Goal: Find specific page/section: Find specific page/section

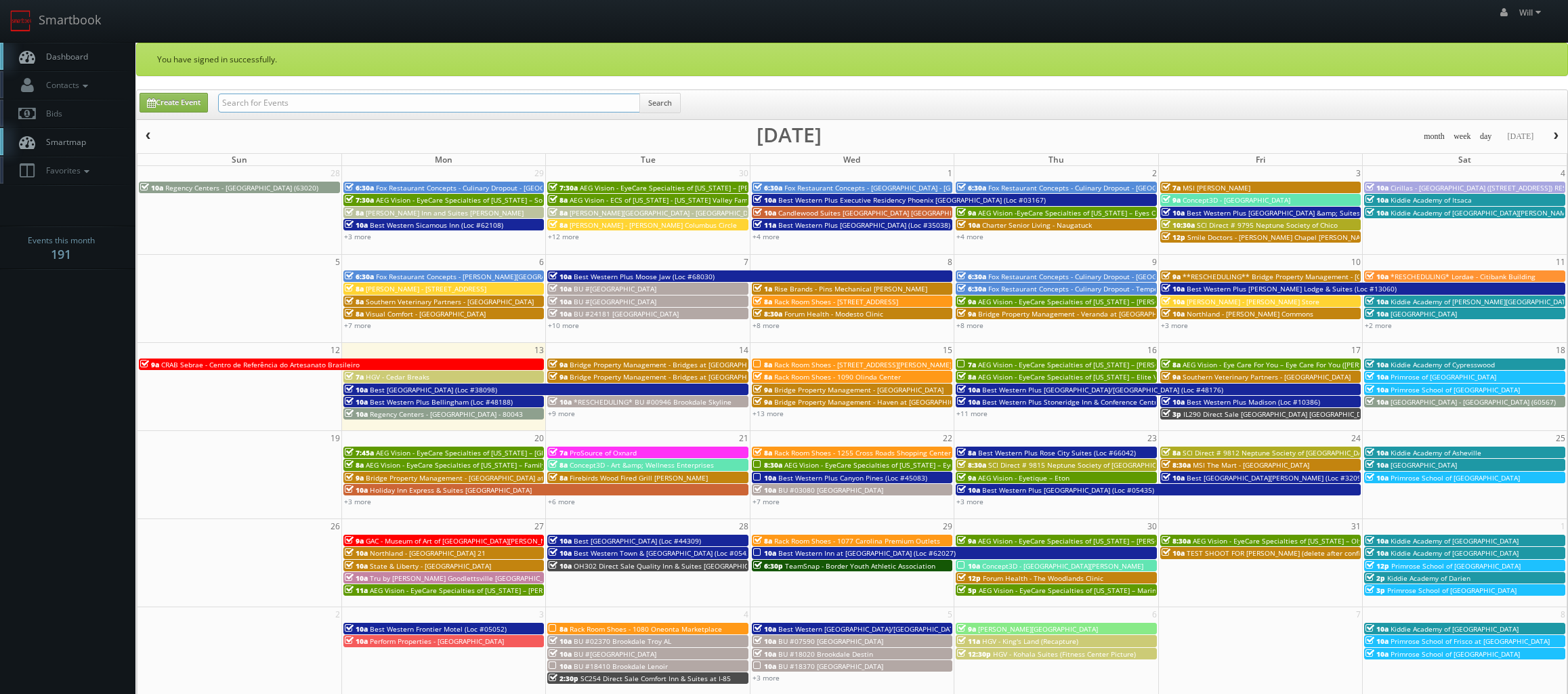
click at [338, 108] on input "text" at bounding box center [429, 102] width 422 height 19
paste input "(09-18-25) TX100 Direct Sale Quality Inn Mesquite - Dallas East"
drag, startPoint x: 265, startPoint y: 103, endPoint x: 53, endPoint y: 59, distance: 216.5
click at [53, 59] on body "Smartbook Toggle Side Navigation Toggle Top Navigation Will Will Profile Logout…" at bounding box center [784, 488] width 1568 height 976
type input "TX100 Direct Sale Quality Inn Mesquite - Dallas East"
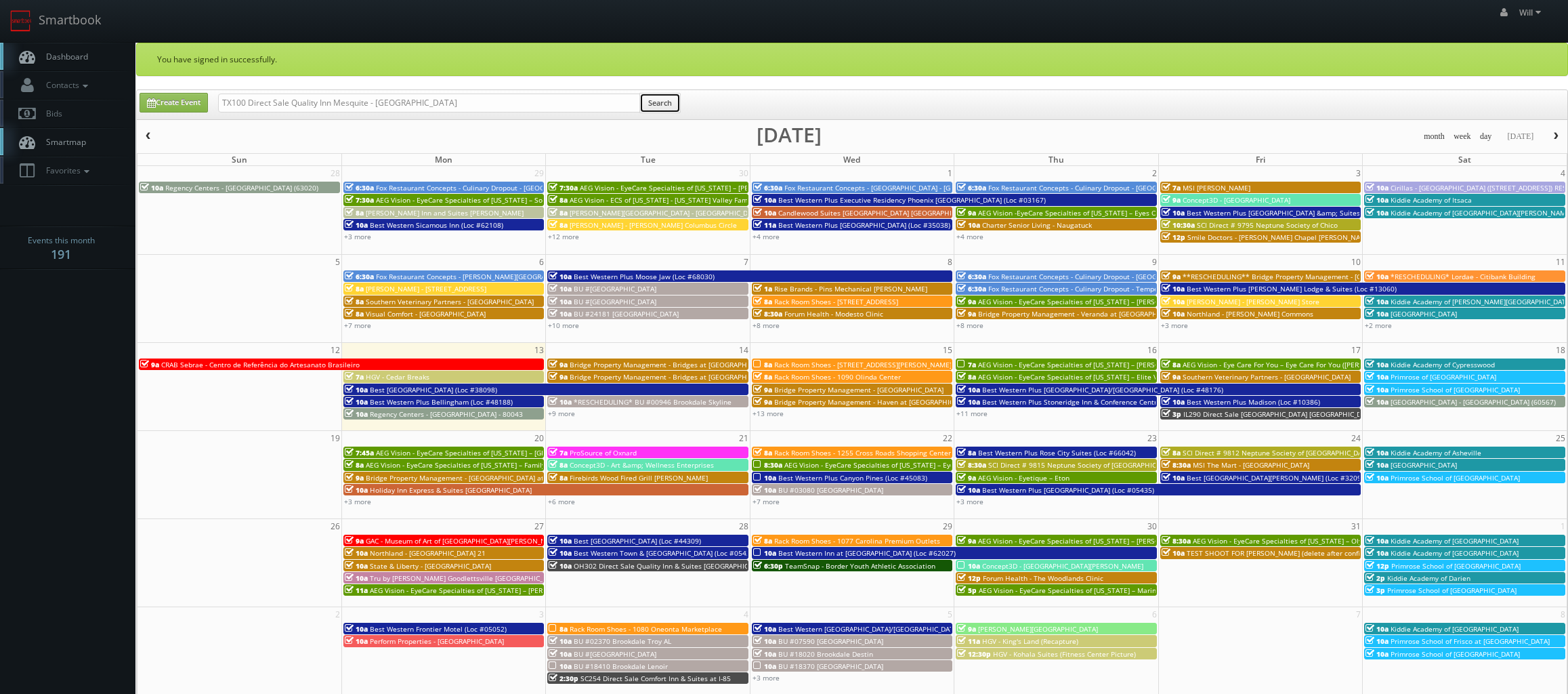
click at [646, 105] on button "Search" at bounding box center [660, 102] width 41 height 20
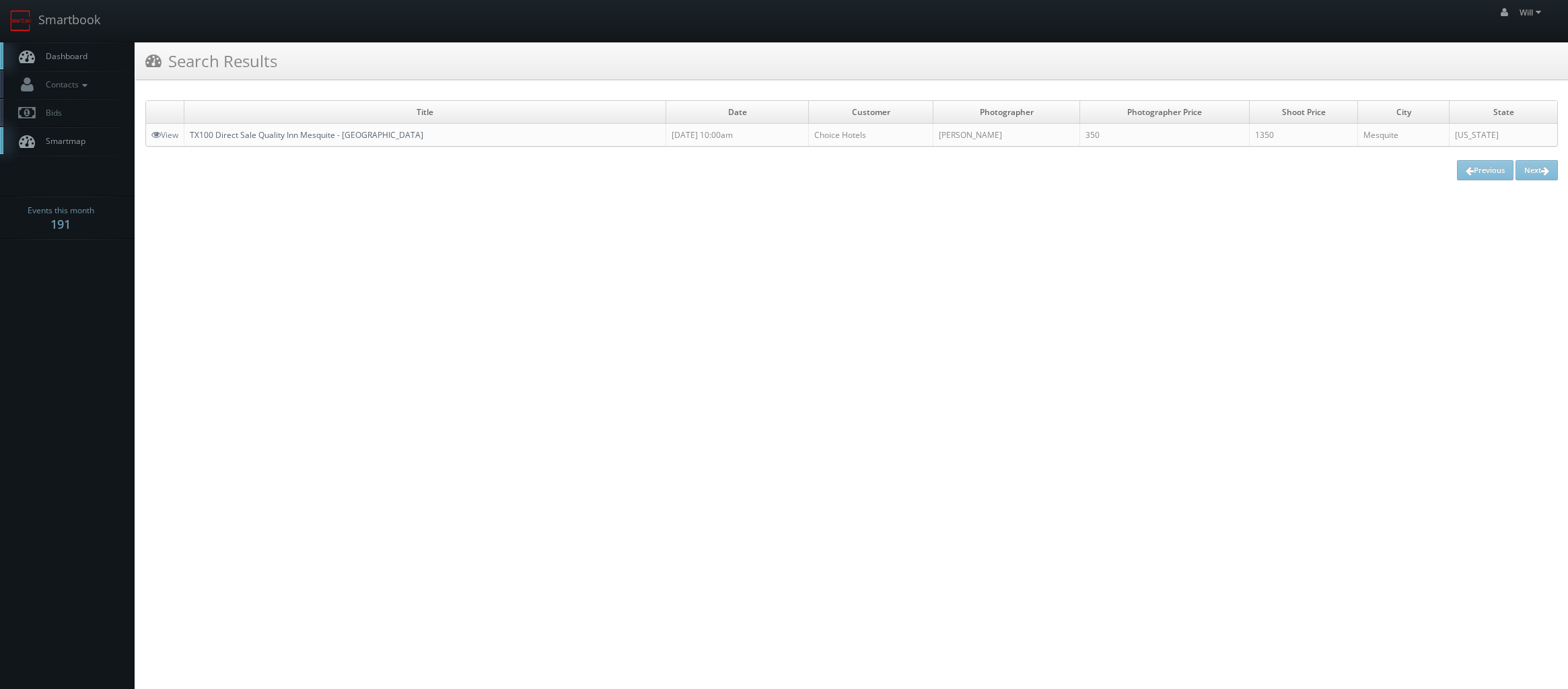
click at [362, 130] on link "TX100 Direct Sale Quality Inn Mesquite - [GEOGRAPHIC_DATA]" at bounding box center [306, 135] width 233 height 11
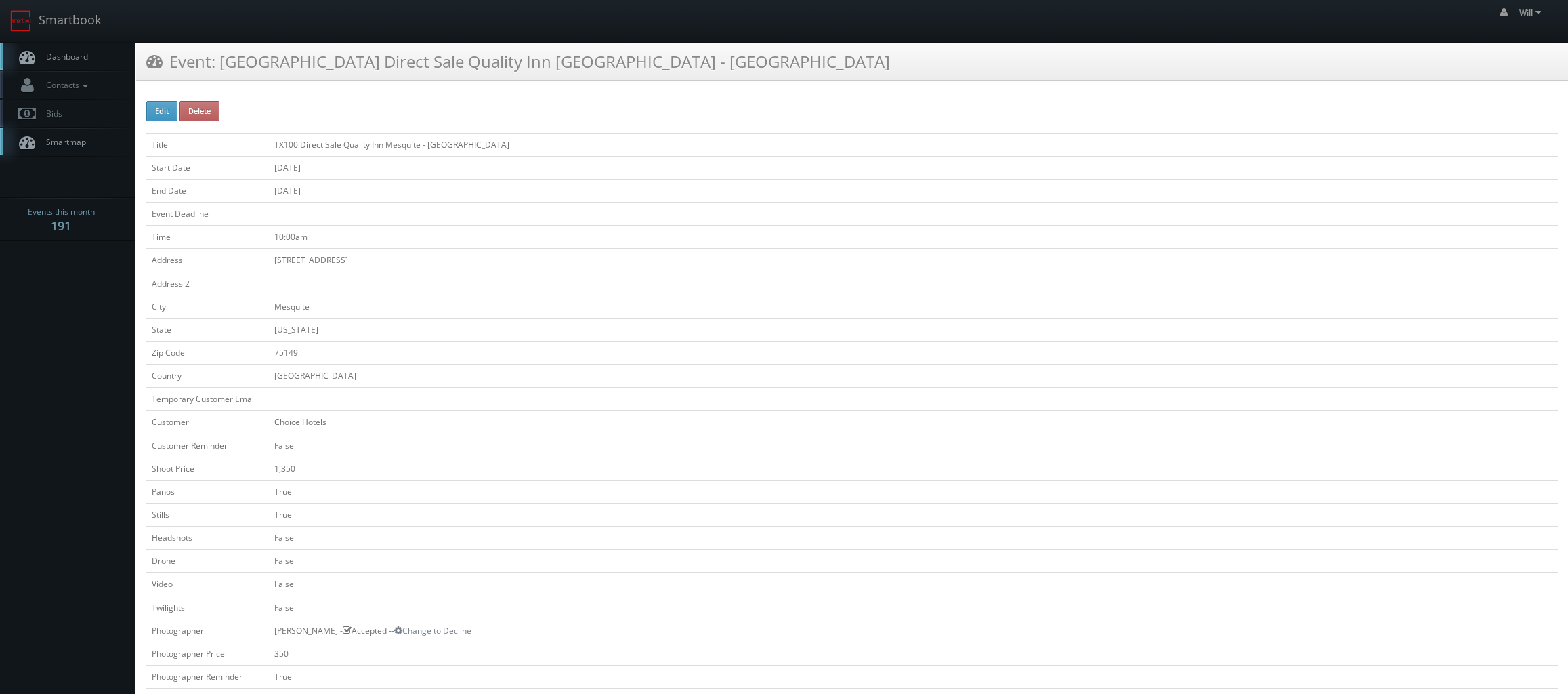
scroll to position [406, 0]
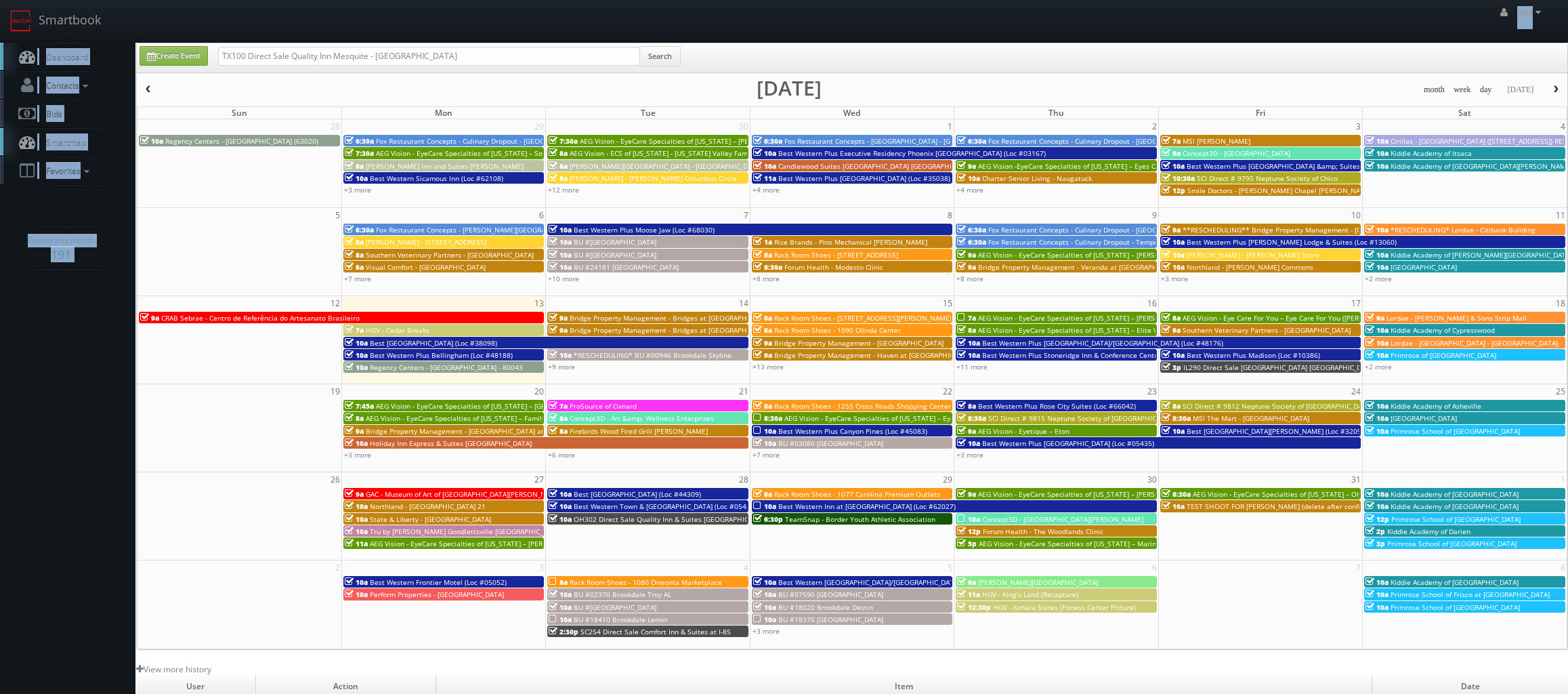
drag, startPoint x: 336, startPoint y: 41, endPoint x: 217, endPoint y: 38, distance: 119.0
click at [217, 38] on body "Smartbook Toggle Side Navigation Toggle Top Navigation Will Will Profile Logout…" at bounding box center [784, 464] width 1568 height 929
click at [394, 49] on input "TX100 Direct Sale Quality Inn Mesquite - Dallas East" at bounding box center [429, 56] width 422 height 19
click at [439, 55] on input "TX100 Direct Sale Quality Inn Mesquite - Dallas East" at bounding box center [429, 56] width 422 height 19
drag, startPoint x: 435, startPoint y: 54, endPoint x: 219, endPoint y: 44, distance: 216.2
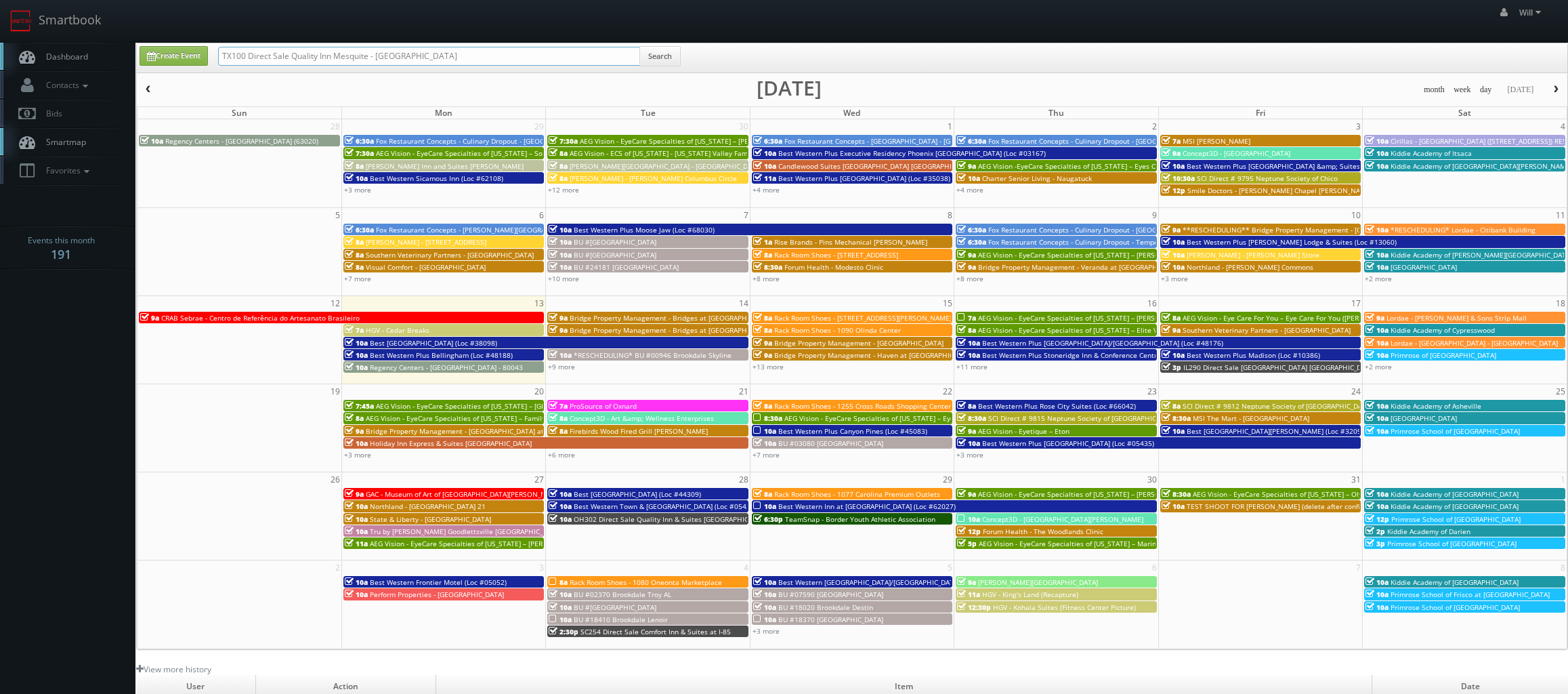
click at [214, 44] on div "Create Event TX100 Direct Sale Quality Inn Mesquite - Dallas East Search" at bounding box center [852, 58] width 1430 height 29
paste input "(09-23-25) Best Western Plus Isanti (Loc #24145)"
drag, startPoint x: 262, startPoint y: 55, endPoint x: 83, endPoint y: 25, distance: 181.5
click at [83, 25] on body "Smartbook Toggle Side Navigation Toggle Top Navigation Will Will Profile Logout…" at bounding box center [784, 464] width 1568 height 929
type input "Best Western Plus Isanti (Loc #24145)"
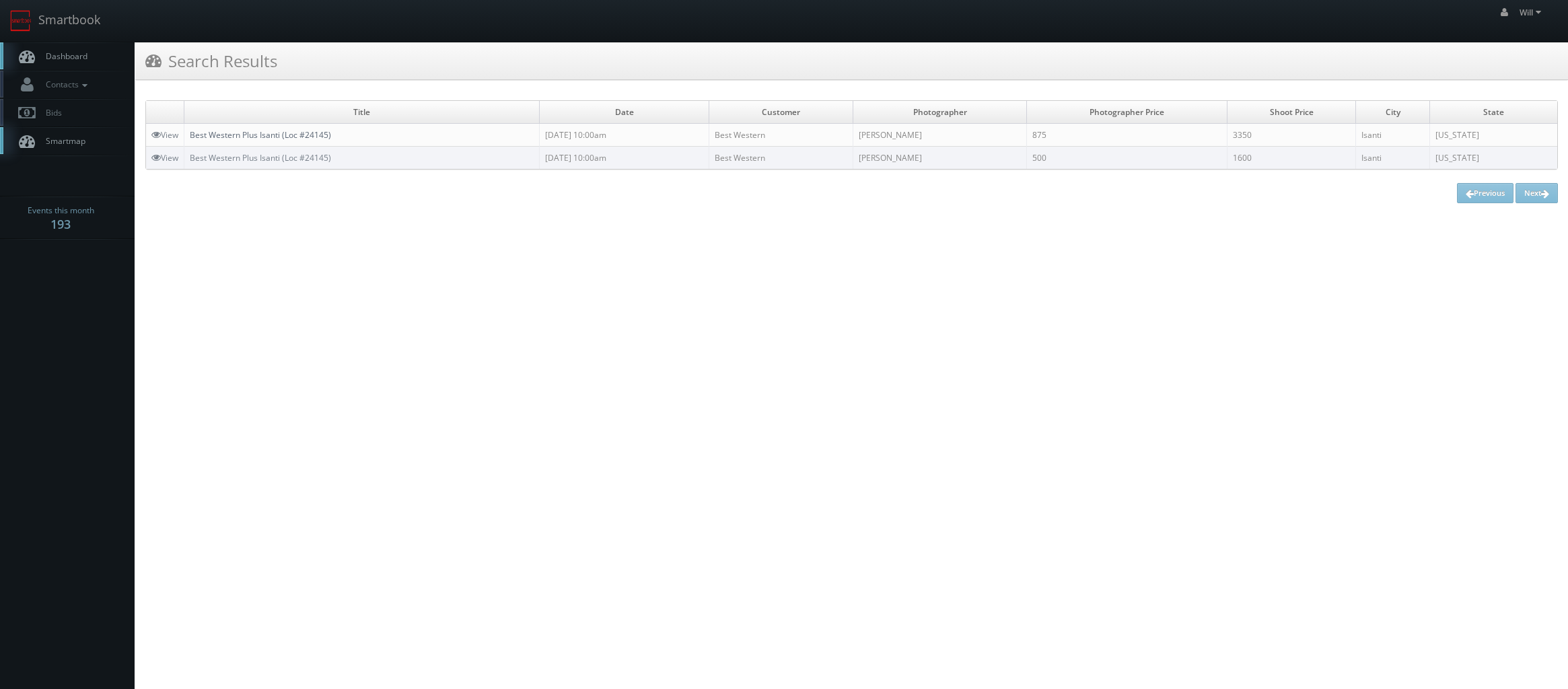
click at [250, 131] on link "Best Western Plus Isanti (Loc #24145)" at bounding box center [260, 135] width 141 height 11
